Goal: Information Seeking & Learning: Learn about a topic

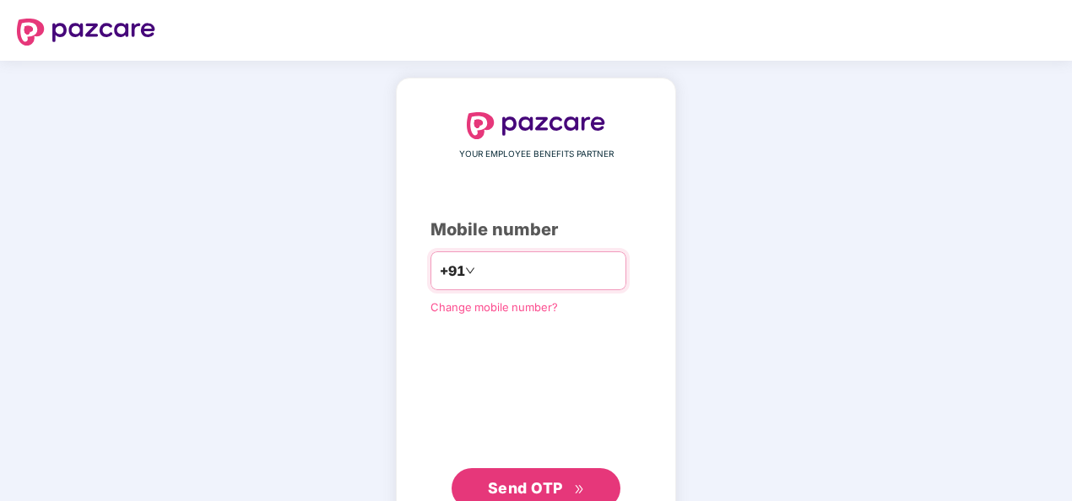
click at [494, 281] on input "number" at bounding box center [548, 270] width 138 height 27
click at [479, 272] on input "**********" at bounding box center [548, 270] width 138 height 27
type input "**********"
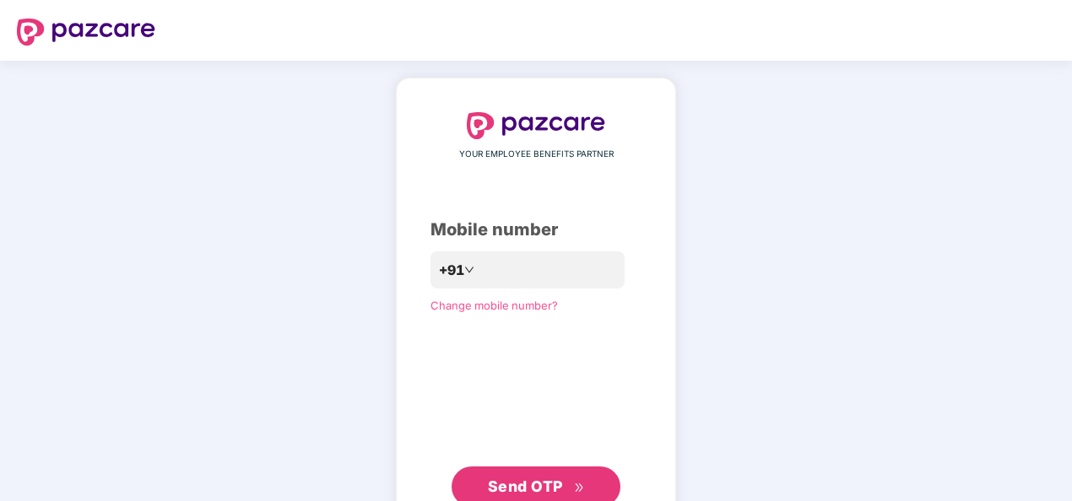
click at [496, 485] on span "Send OTP" at bounding box center [525, 487] width 75 height 18
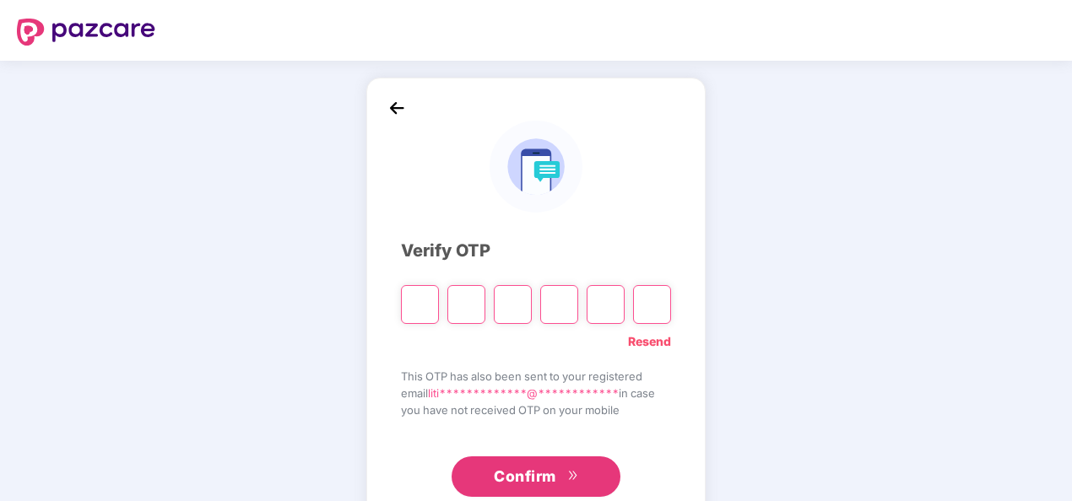
type input "*"
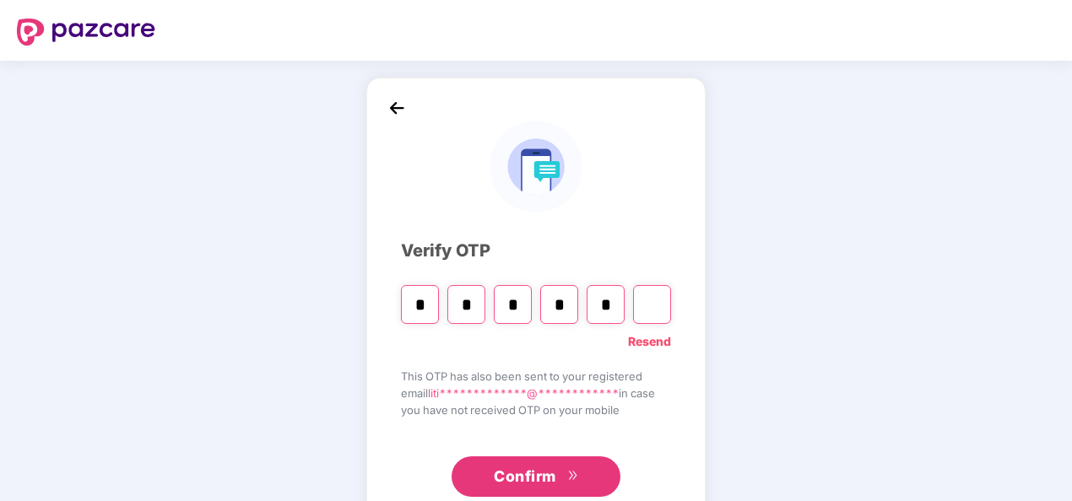
type input "*"
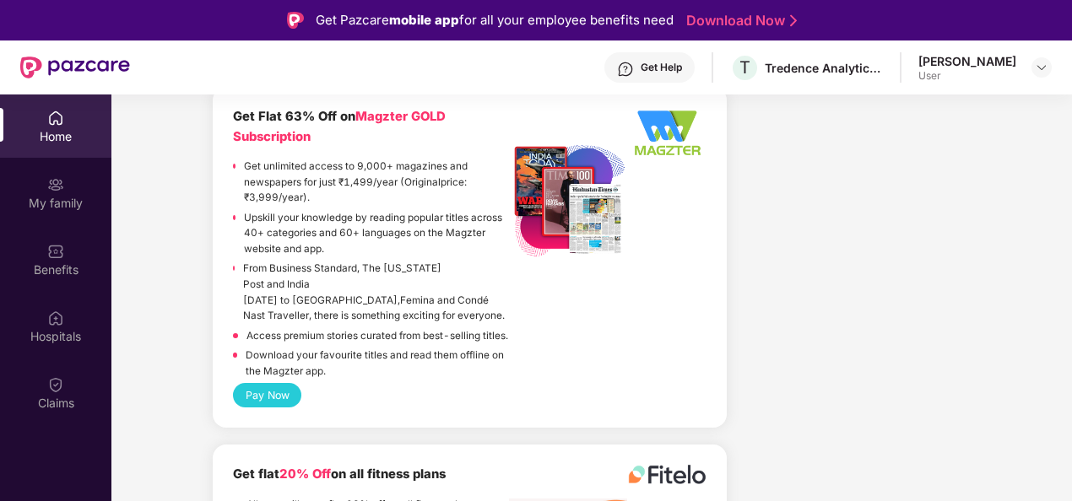
scroll to position [3769, 0]
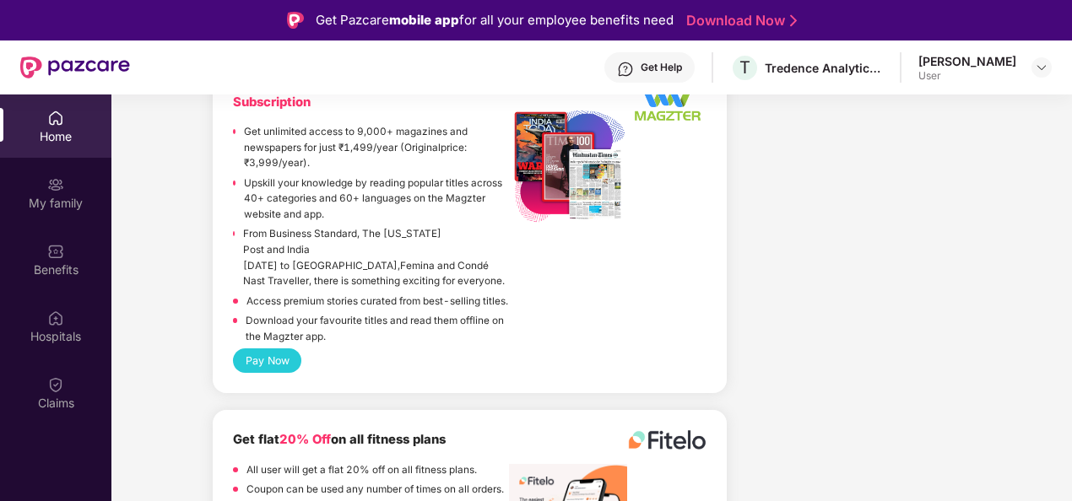
click at [644, 61] on div "Get Help" at bounding box center [661, 68] width 41 height 14
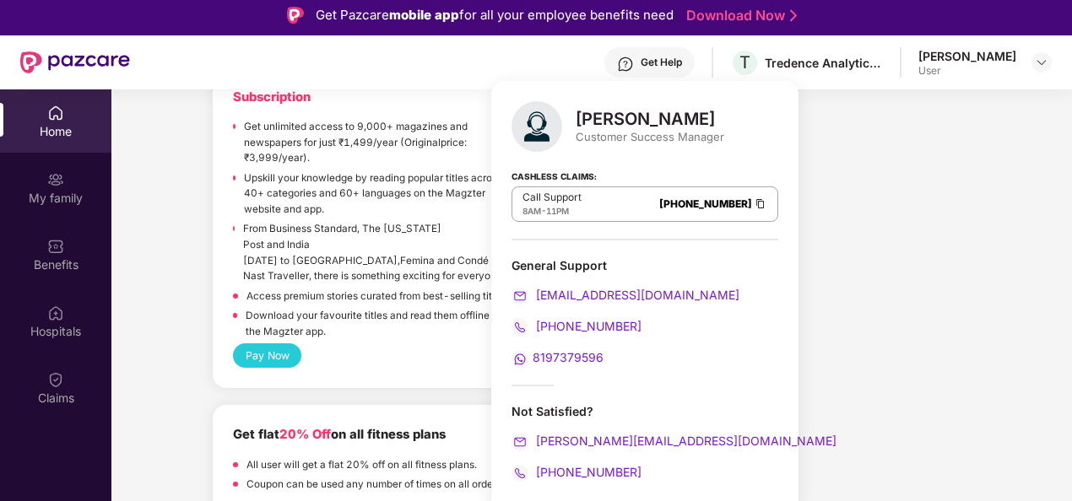
scroll to position [2, 0]
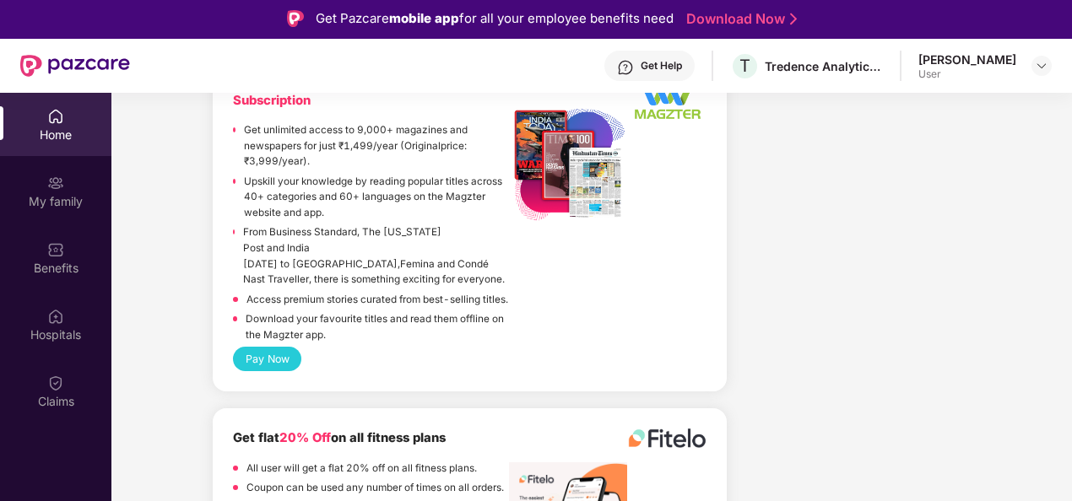
click at [1038, 68] on img at bounding box center [1042, 66] width 14 height 14
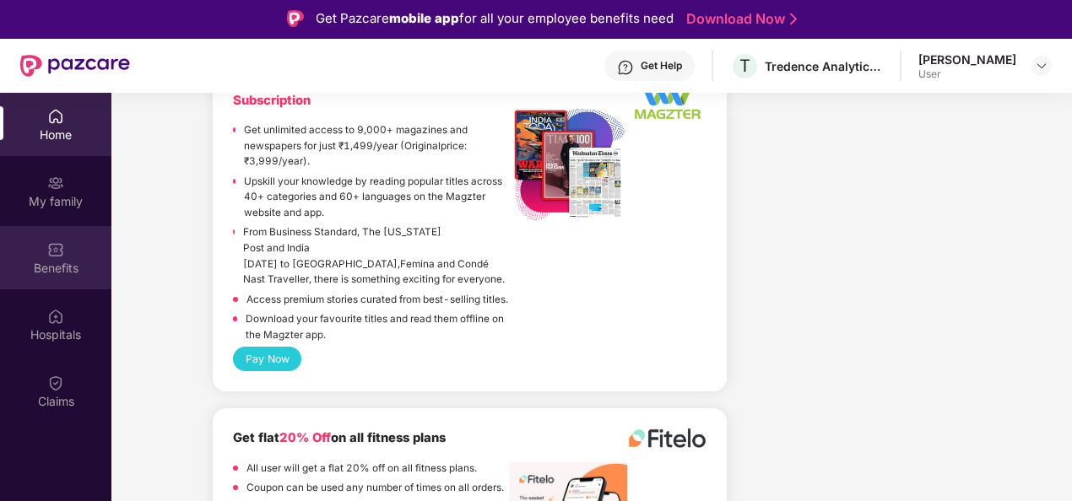
click at [30, 250] on div "Benefits" at bounding box center [55, 257] width 111 height 63
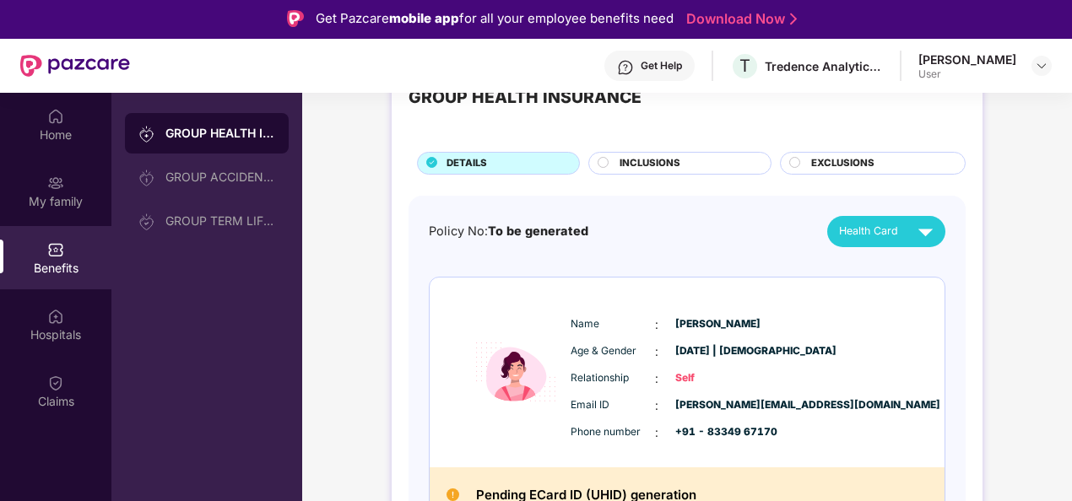
scroll to position [0, 0]
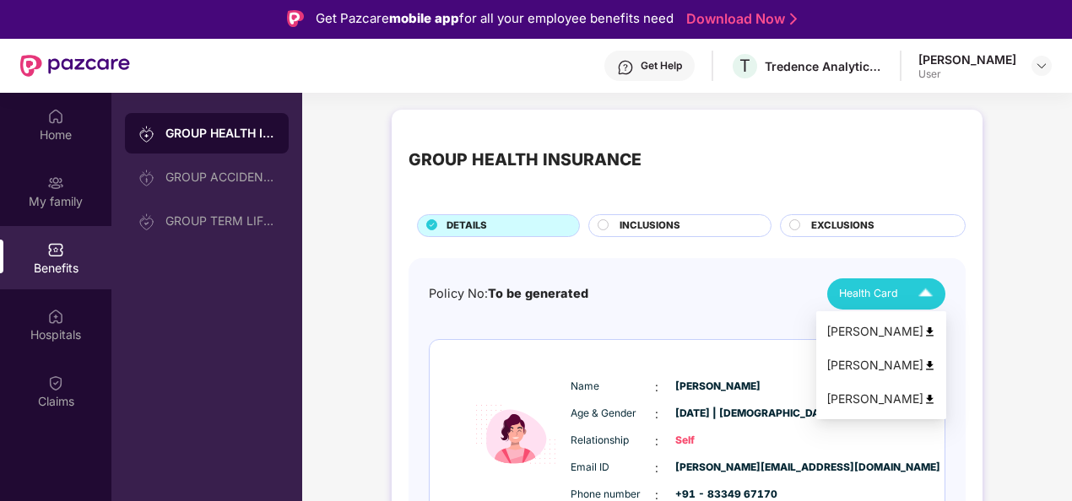
click at [858, 292] on span "Health Card" at bounding box center [868, 293] width 59 height 17
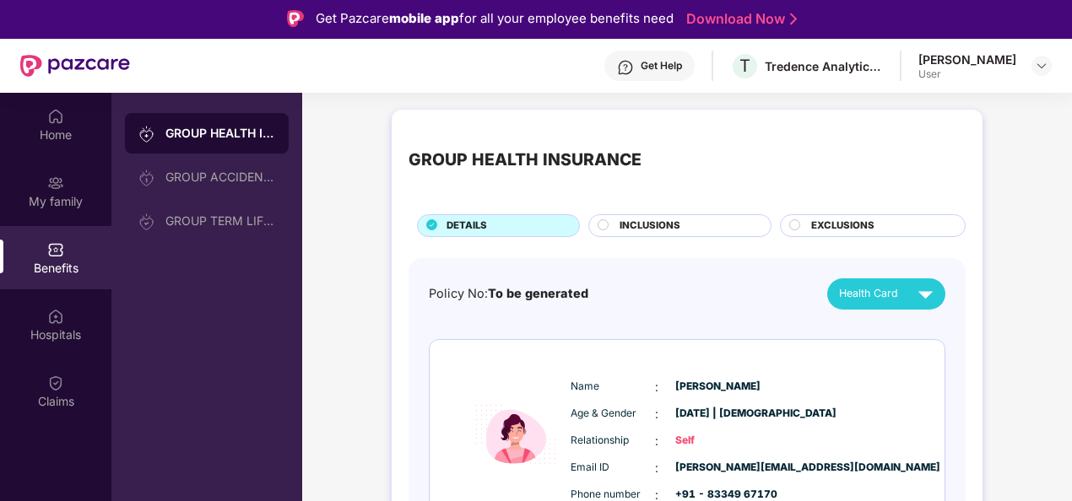
click at [659, 230] on span "INCLUSIONS" at bounding box center [650, 226] width 61 height 15
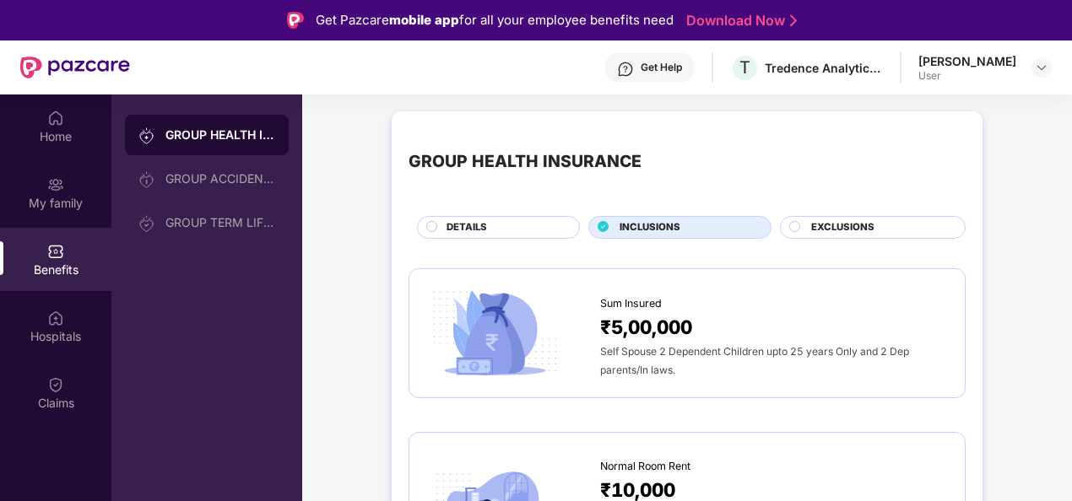
click at [808, 226] on div "EXCLUSIONS" at bounding box center [880, 229] width 154 height 18
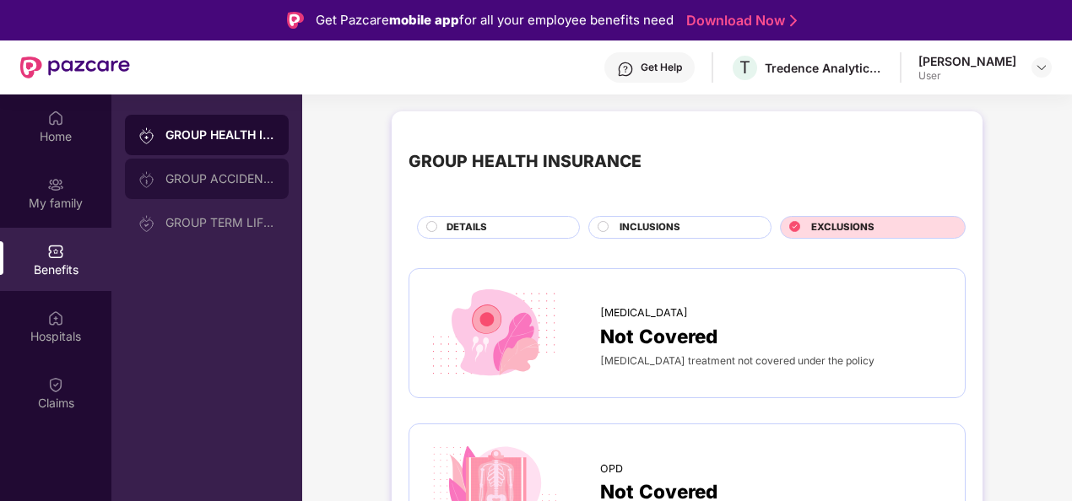
click at [206, 186] on div "GROUP ACCIDENTAL INSURANCE" at bounding box center [207, 179] width 164 height 41
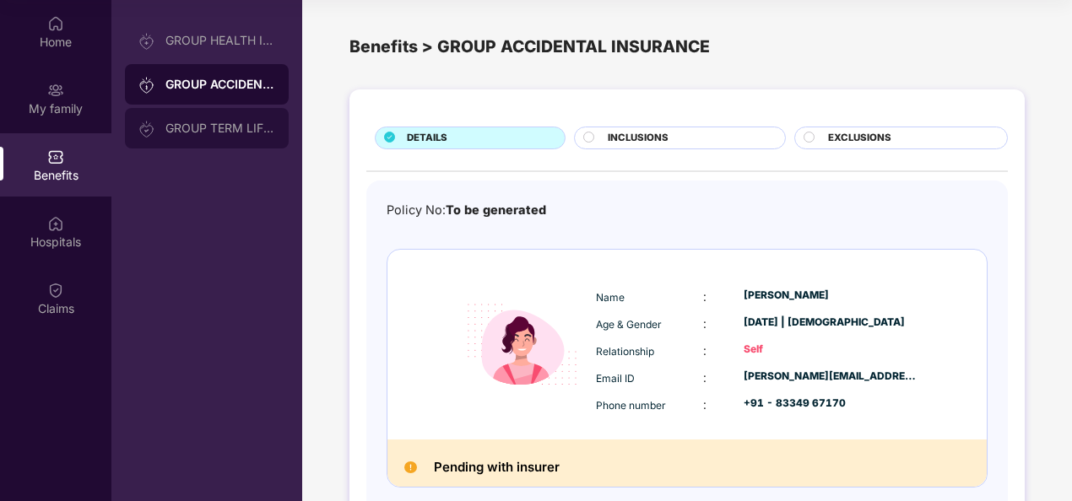
click at [244, 137] on div "GROUP TERM LIFE INSURANCE" at bounding box center [207, 128] width 164 height 41
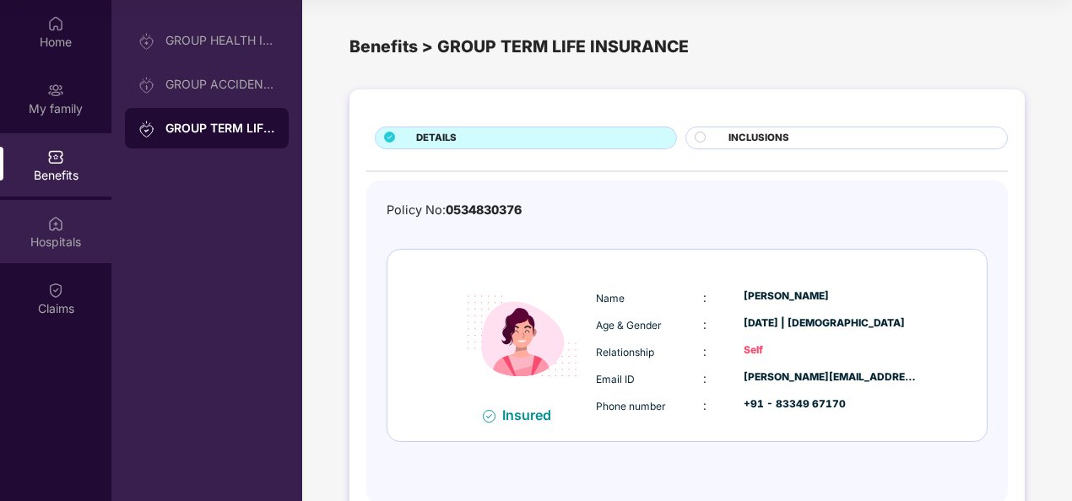
click at [35, 212] on div "Hospitals" at bounding box center [55, 231] width 111 height 63
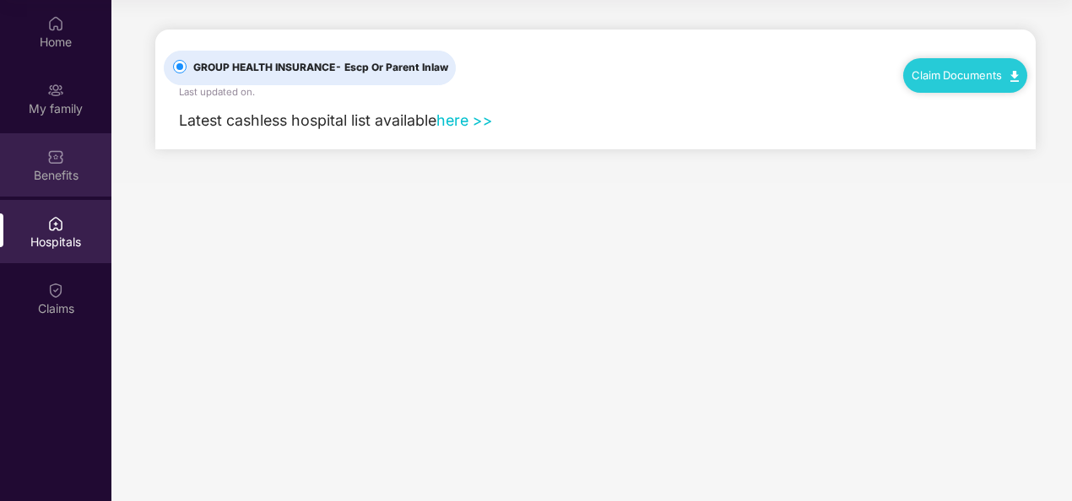
click at [51, 164] on img at bounding box center [55, 157] width 17 height 17
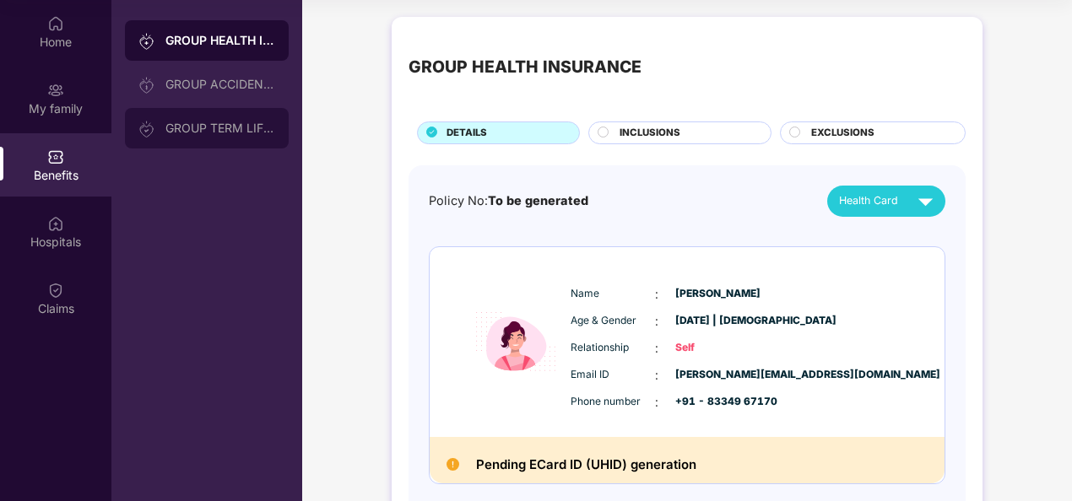
click at [181, 123] on div "GROUP TERM LIFE INSURANCE" at bounding box center [220, 129] width 110 height 14
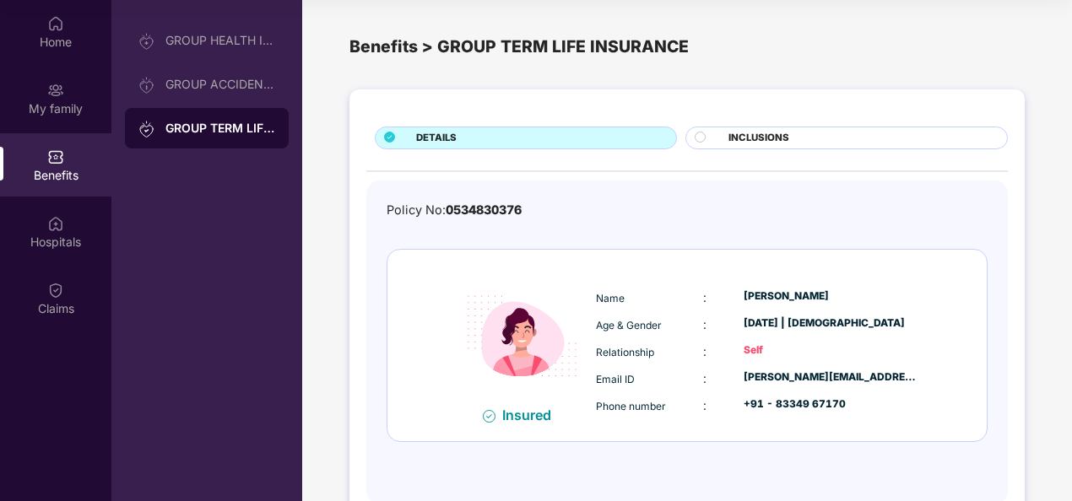
click at [752, 131] on span "INCLUSIONS" at bounding box center [759, 138] width 61 height 15
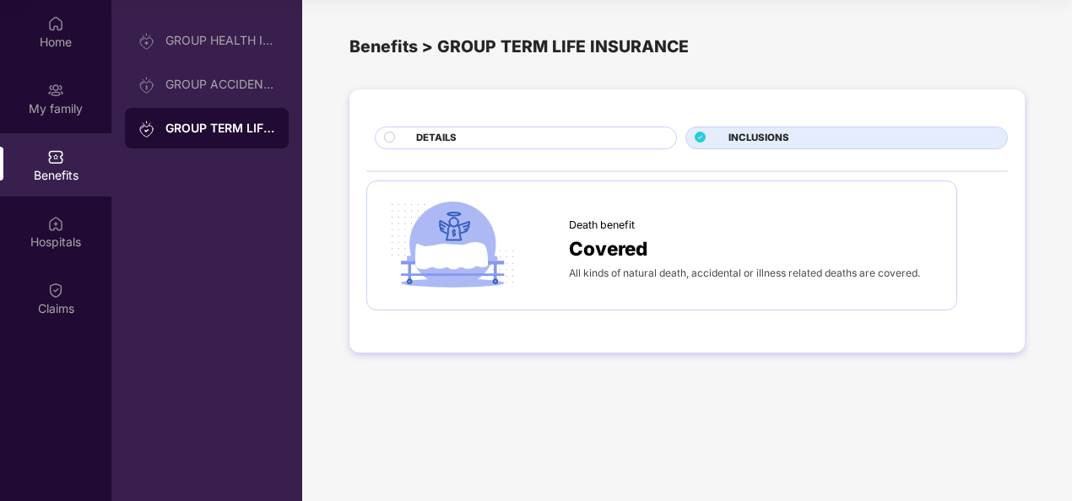
click at [437, 150] on div "DETAILS INCLUSIONS Death benefit Covered All kinds of natural death, accidental…" at bounding box center [687, 220] width 675 height 263
click at [424, 135] on span "DETAILS" at bounding box center [436, 138] width 41 height 15
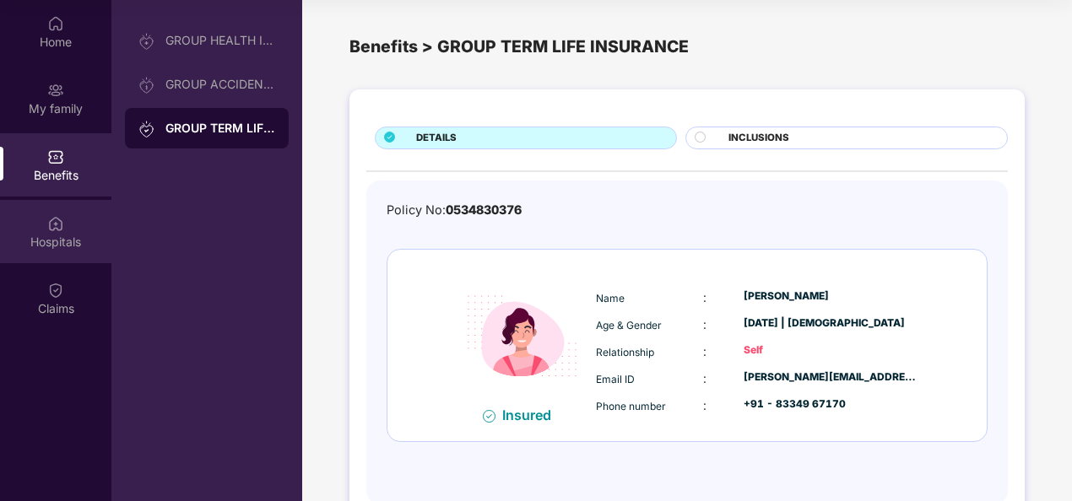
click at [56, 248] on div "Hospitals" at bounding box center [55, 242] width 111 height 17
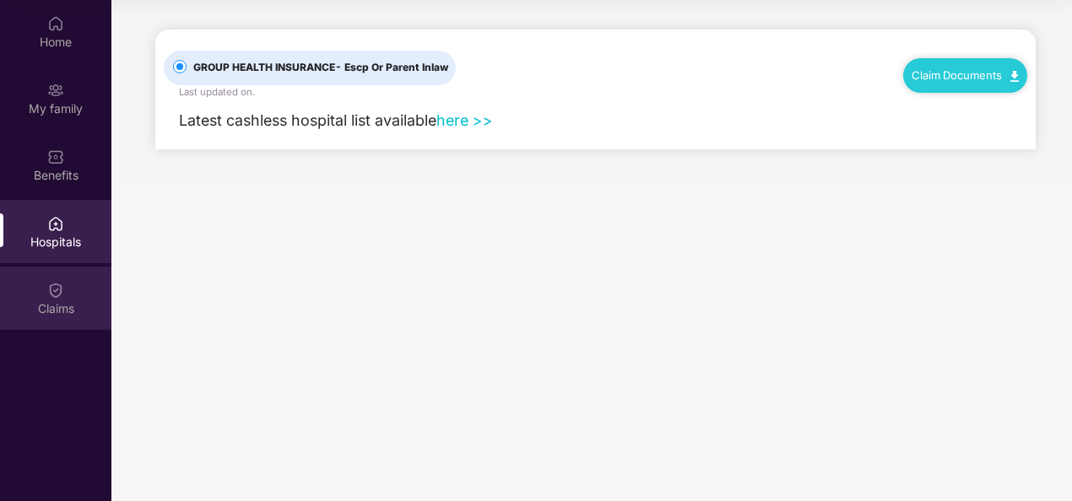
click at [21, 306] on div "Claims" at bounding box center [55, 309] width 111 height 17
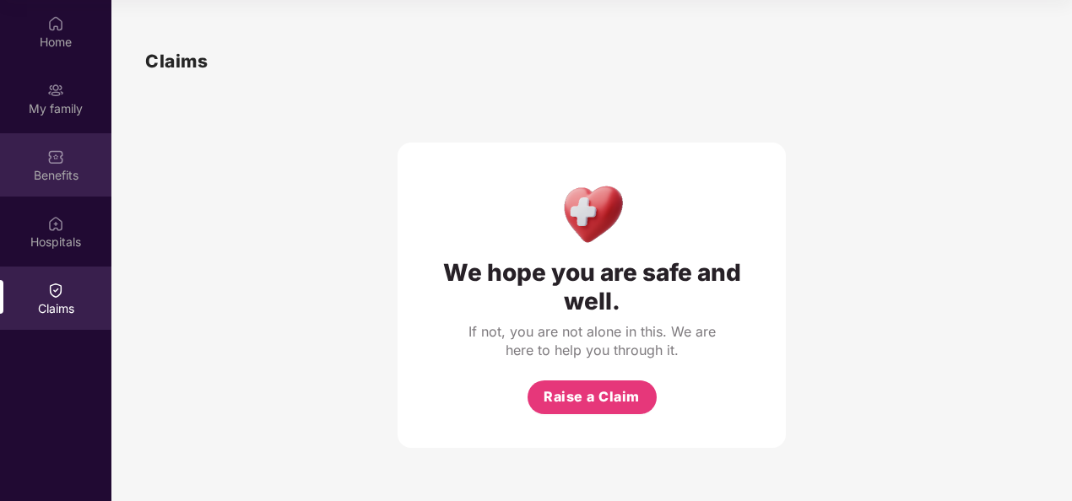
click at [3, 179] on div "Benefits" at bounding box center [55, 175] width 111 height 17
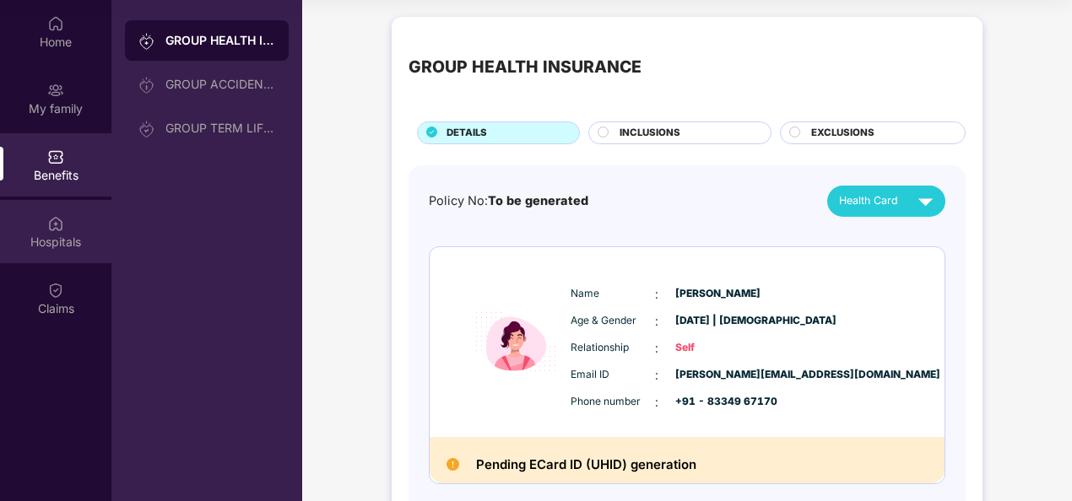
click at [32, 216] on div "Hospitals" at bounding box center [55, 231] width 111 height 63
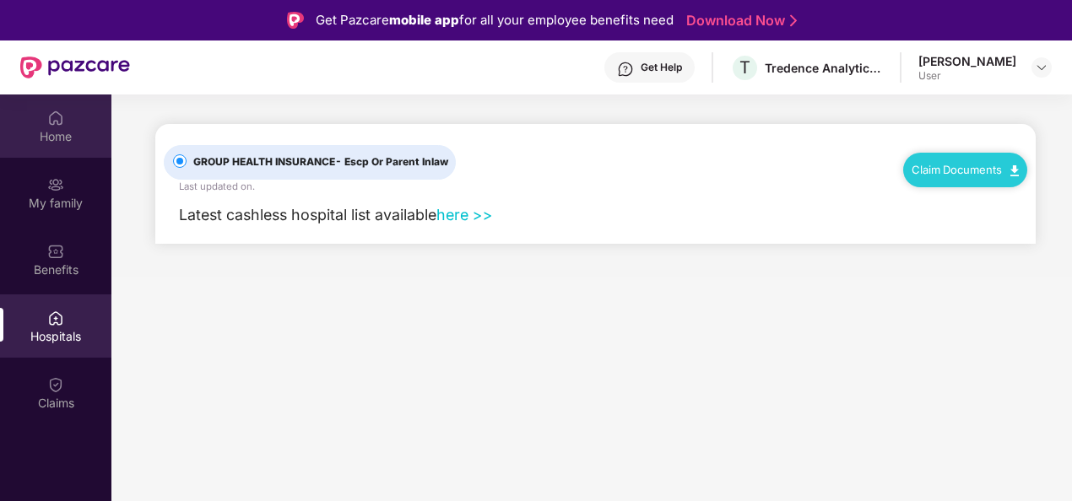
click at [48, 133] on div "Home" at bounding box center [55, 136] width 111 height 17
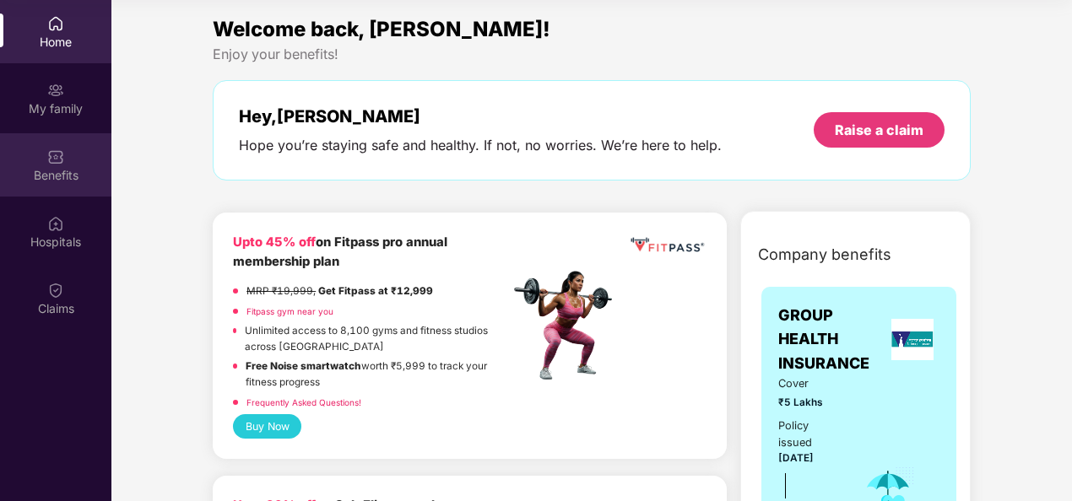
click at [65, 154] on div "Benefits" at bounding box center [55, 164] width 111 height 63
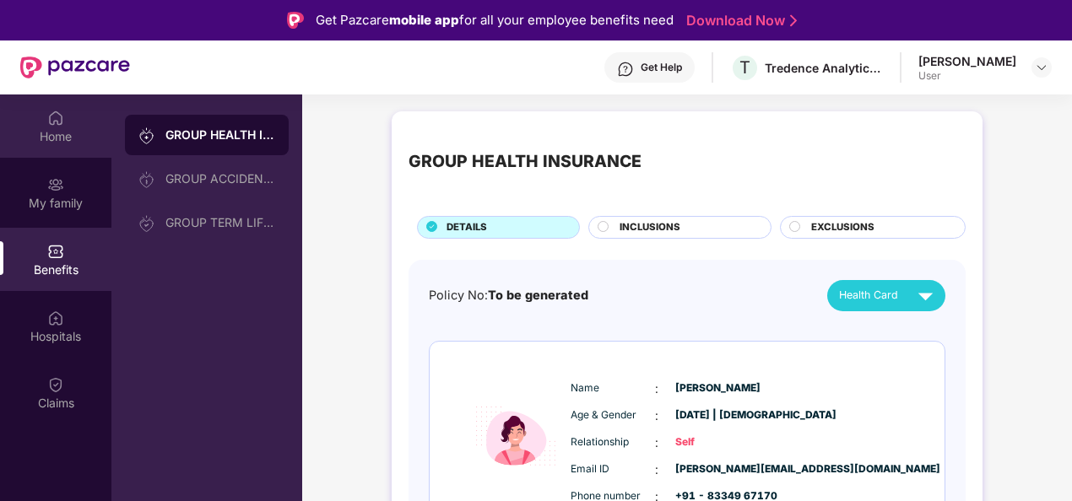
click at [52, 133] on div "Home" at bounding box center [55, 136] width 111 height 17
